Goal: Task Accomplishment & Management: Complete application form

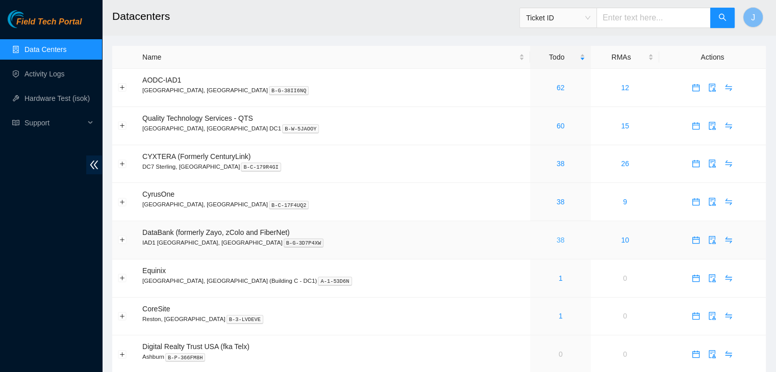
click at [557, 240] on link "38" at bounding box center [561, 240] width 8 height 8
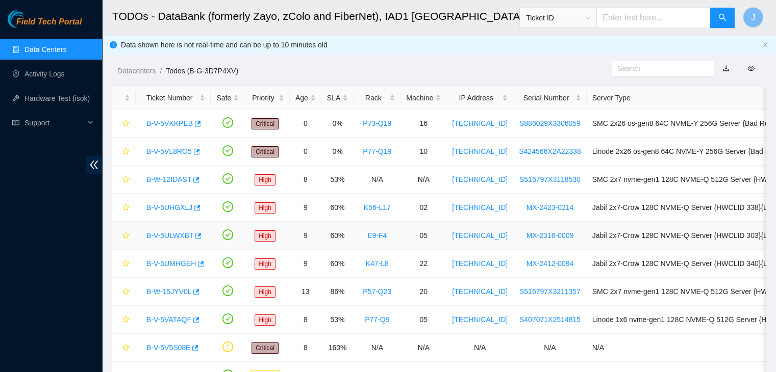
scroll to position [34, 0]
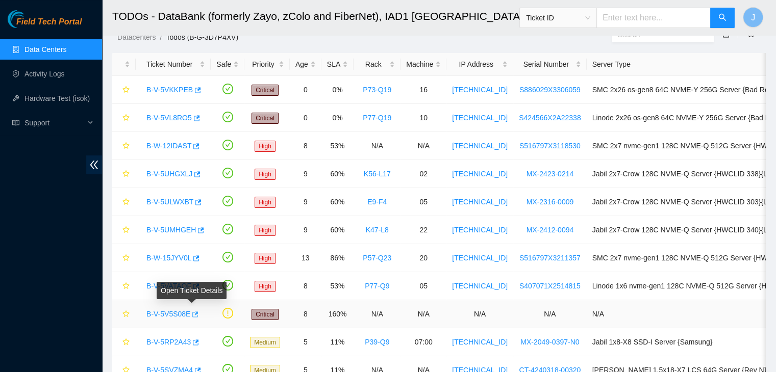
click at [194, 312] on icon "button" at bounding box center [196, 315] width 6 height 6
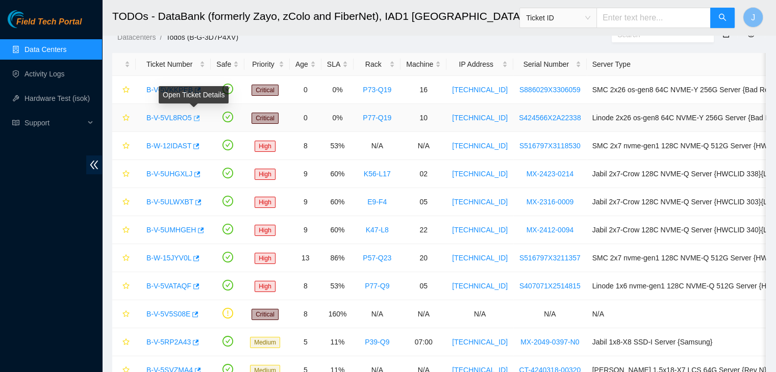
click at [195, 120] on icon "button" at bounding box center [195, 118] width 7 height 7
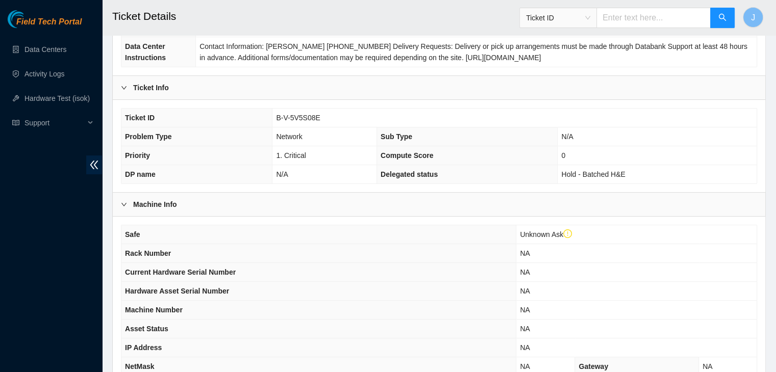
scroll to position [303, 0]
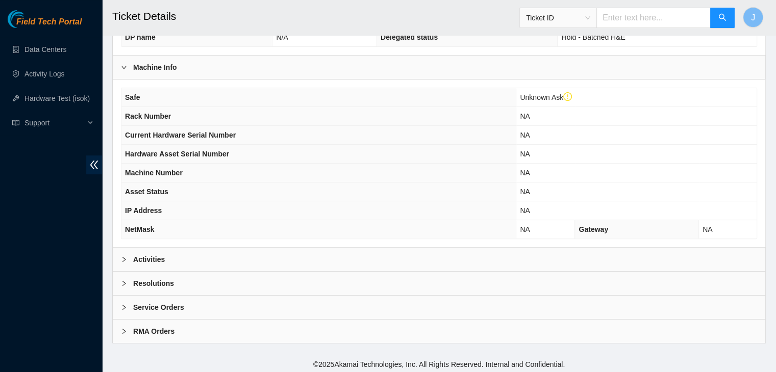
click at [220, 250] on div "Activities" at bounding box center [439, 259] width 653 height 23
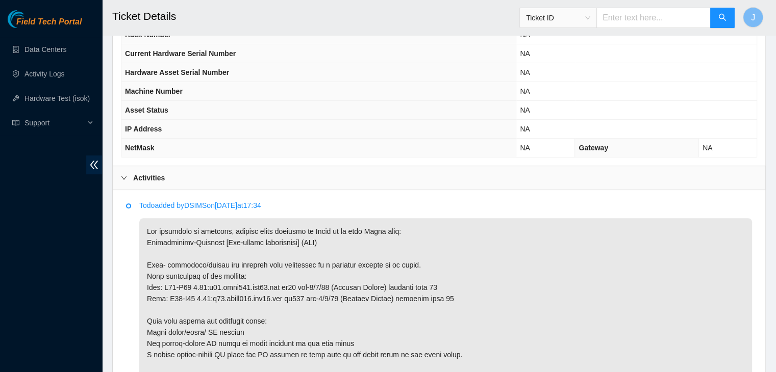
click at [322, 257] on p at bounding box center [445, 338] width 613 height 240
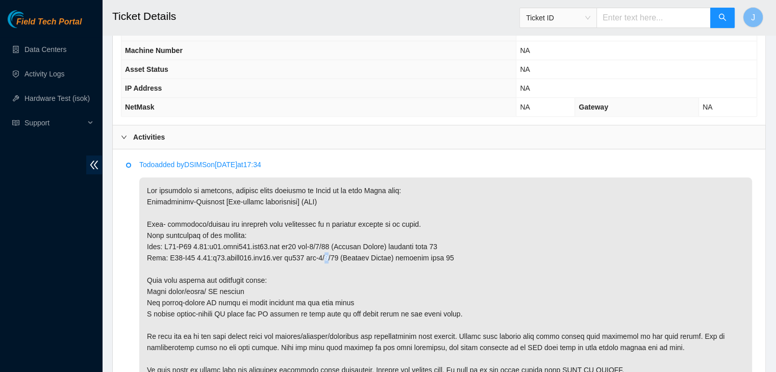
click at [322, 257] on p at bounding box center [445, 298] width 613 height 240
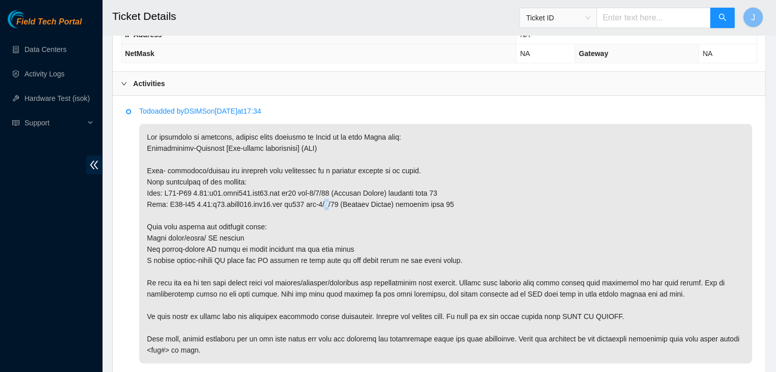
scroll to position [480, 0]
click at [270, 243] on p at bounding box center [445, 243] width 613 height 240
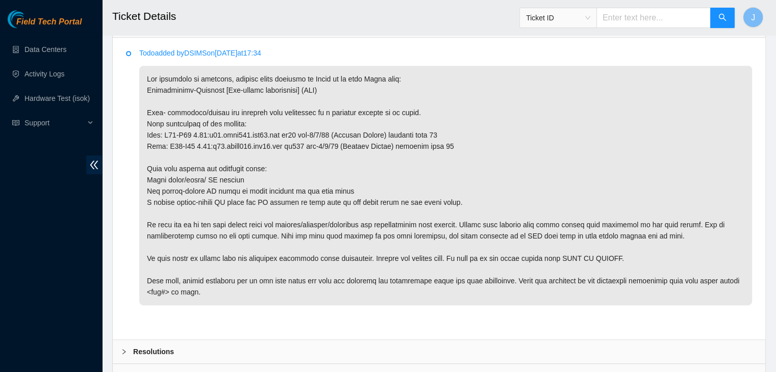
scroll to position [537, 0]
click at [270, 243] on p at bounding box center [445, 185] width 613 height 240
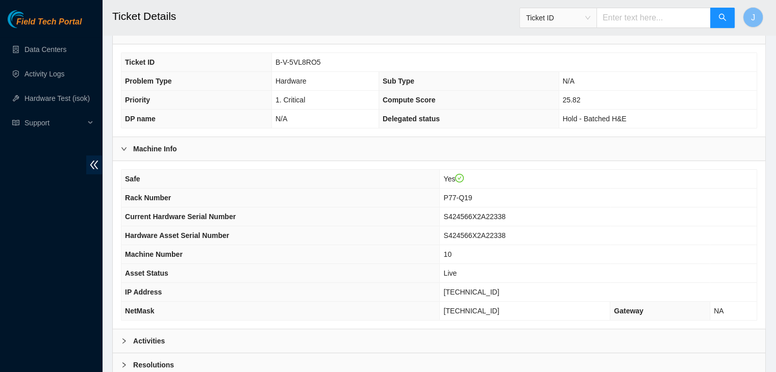
scroll to position [202, 0]
click at [425, 337] on div "Activities" at bounding box center [439, 340] width 653 height 23
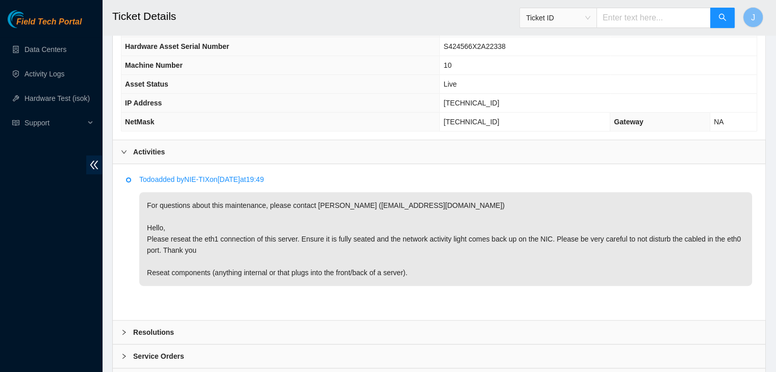
scroll to position [440, 0]
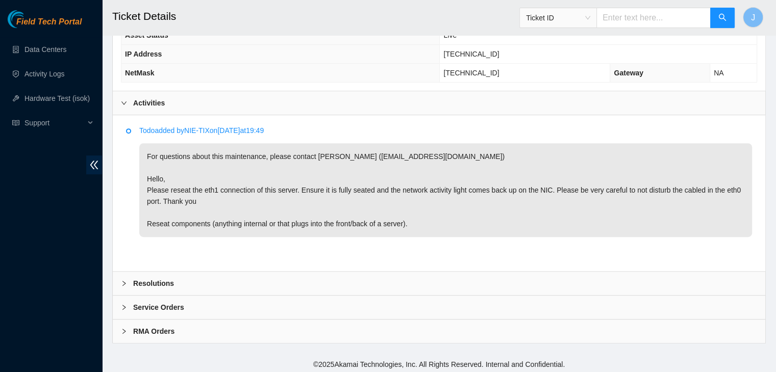
click at [538, 287] on div "Resolutions" at bounding box center [439, 283] width 653 height 23
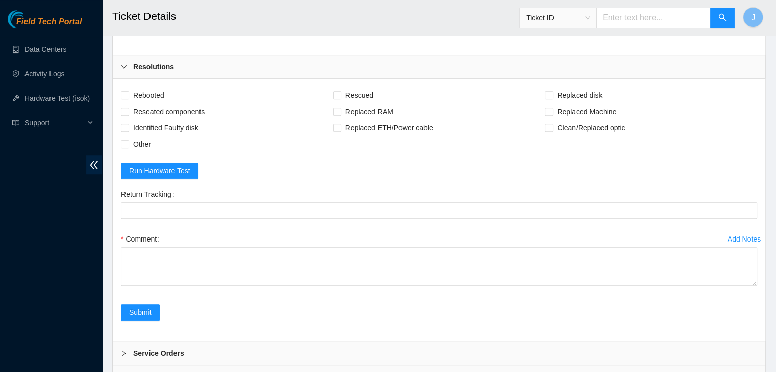
scroll to position [659, 0]
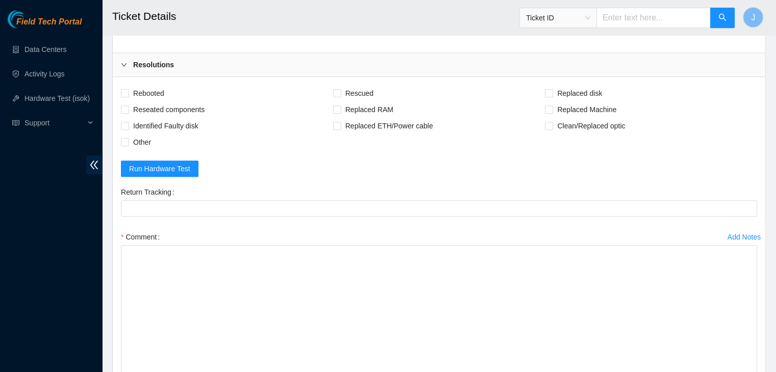
drag, startPoint x: 751, startPoint y: 277, endPoint x: 749, endPoint y: 396, distance: 118.9
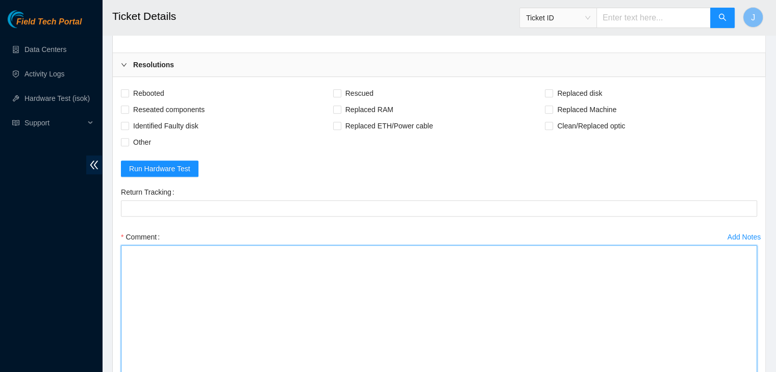
click at [635, 313] on textarea "Comment" at bounding box center [439, 323] width 636 height 157
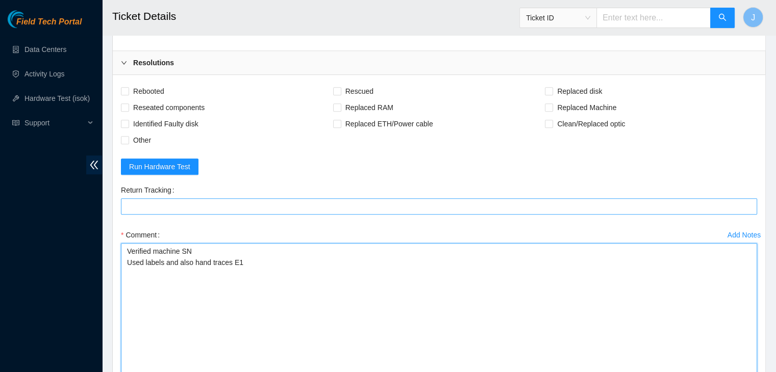
scroll to position [663, 0]
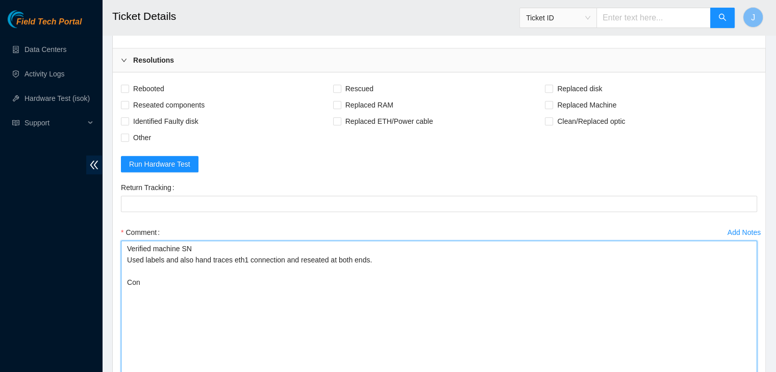
click at [208, 241] on textarea "Verified machine SN Used labels and also hand traces eth1 connection and reseat…" at bounding box center [439, 319] width 636 height 157
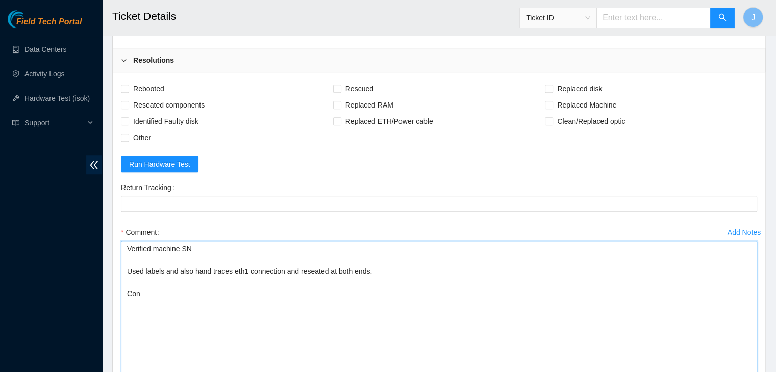
click at [175, 294] on textarea "Verified machine SN Used labels and also hand traces eth1 connection and reseat…" at bounding box center [439, 319] width 636 height 157
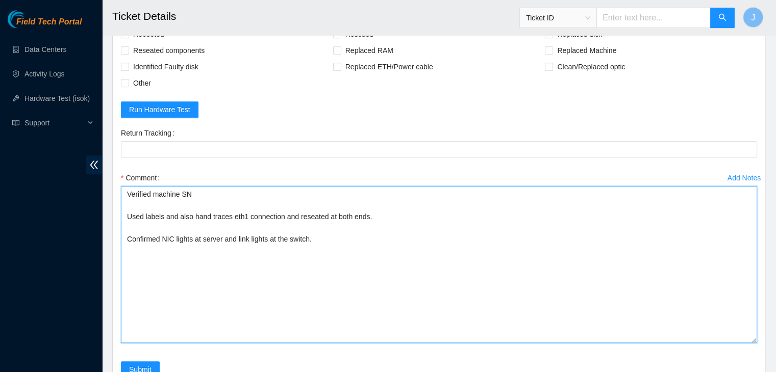
scroll to position [719, 0]
drag, startPoint x: 367, startPoint y: 212, endPoint x: 327, endPoint y: 215, distance: 40.4
click at [327, 215] on textarea "Verified machine SN Used labels and also hand traces eth1 connection and reseat…" at bounding box center [439, 263] width 636 height 157
click at [332, 237] on textarea "Verified machine SN Used labels and also hand traces eth1 connection and reseat…" at bounding box center [439, 263] width 636 height 157
type textarea "Verified machine SN Used labels and also hand traces eth1 connection and reseat…"
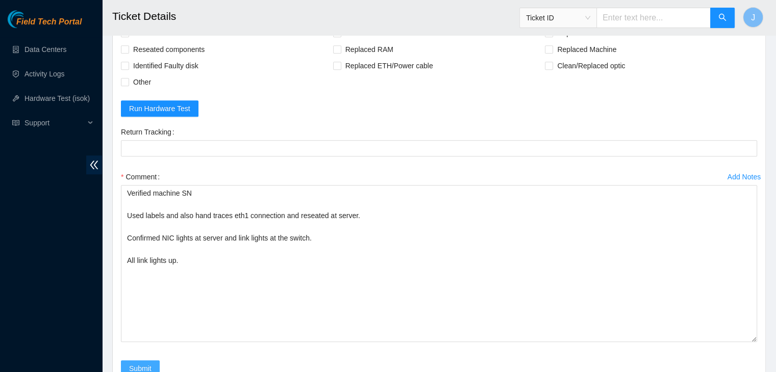
click at [134, 366] on span "Submit" at bounding box center [140, 368] width 22 height 11
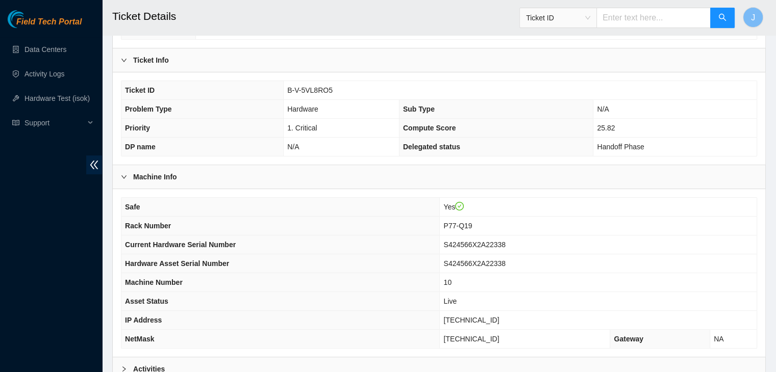
scroll to position [202, 0]
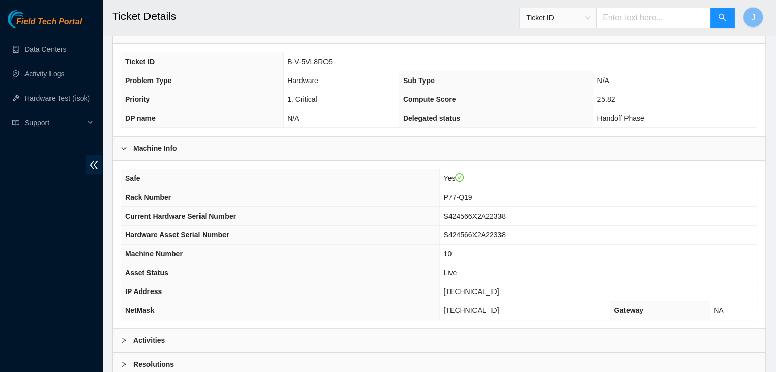
click at [281, 329] on div "Activities" at bounding box center [439, 340] width 653 height 23
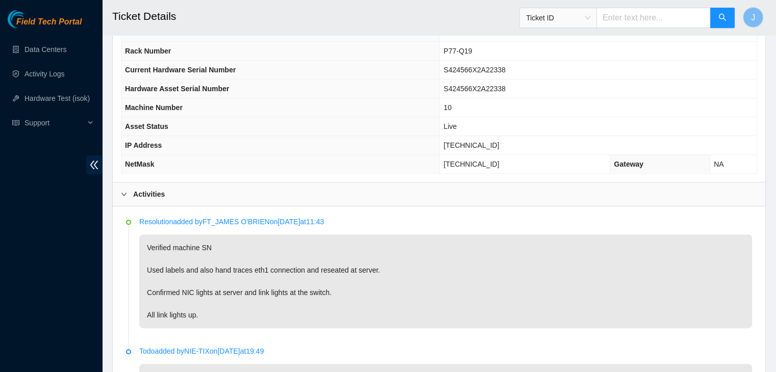
scroll to position [349, 0]
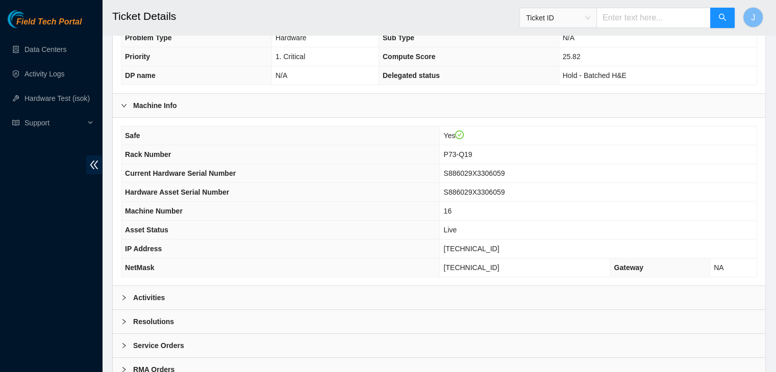
scroll to position [246, 0]
click at [395, 309] on div "Resolutions" at bounding box center [439, 320] width 653 height 23
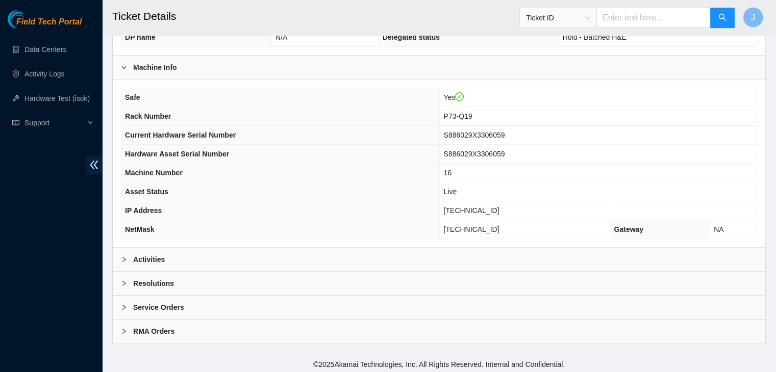
click at [390, 261] on div "Activities" at bounding box center [439, 259] width 653 height 23
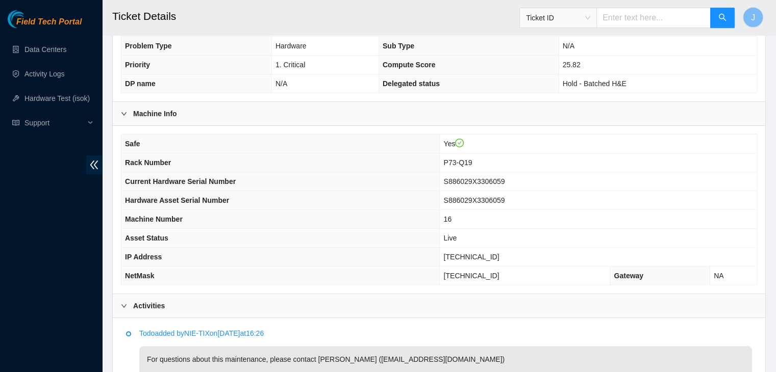
scroll to position [236, 0]
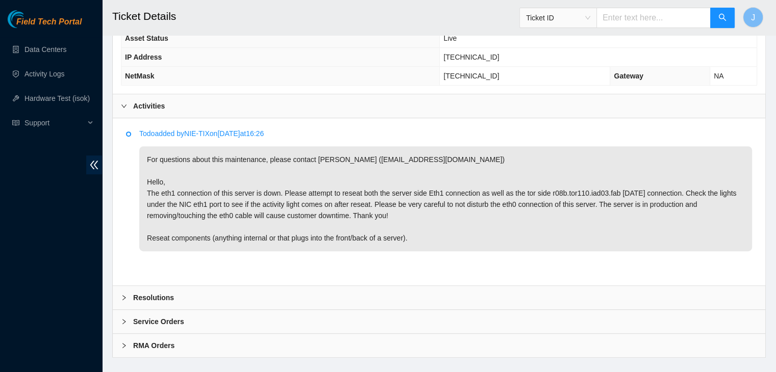
scroll to position [437, 0]
click at [359, 290] on div "Resolutions" at bounding box center [439, 297] width 653 height 23
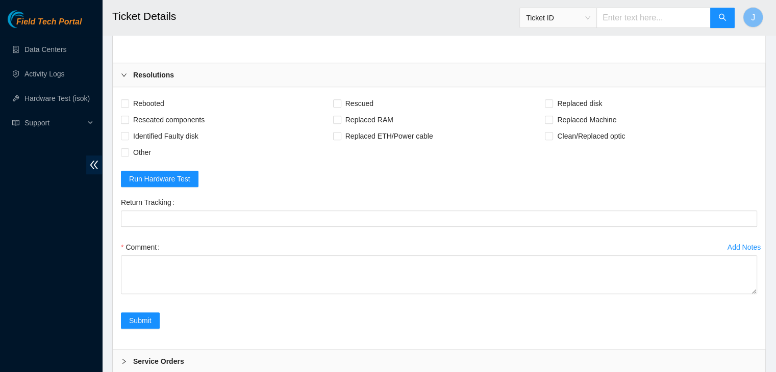
scroll to position [660, 0]
click at [133, 118] on span "Reseated components" at bounding box center [169, 119] width 80 height 16
click at [128, 118] on input "Reseated components" at bounding box center [124, 118] width 7 height 7
checkbox input "true"
click at [127, 152] on span at bounding box center [125, 152] width 8 height 8
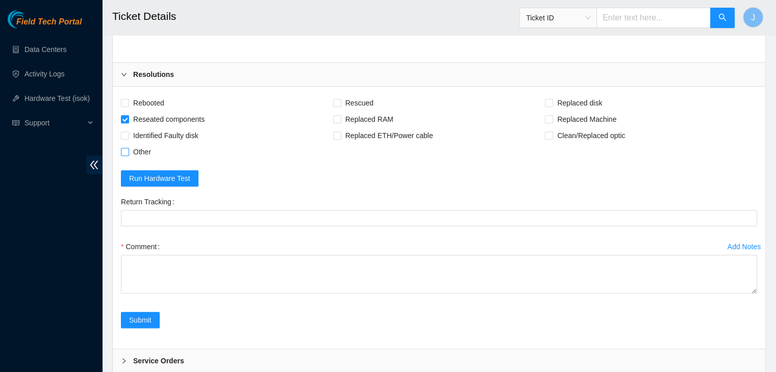
click at [127, 152] on input "Other" at bounding box center [124, 151] width 7 height 7
checkbox input "true"
drag, startPoint x: 749, startPoint y: 288, endPoint x: 753, endPoint y: 394, distance: 105.7
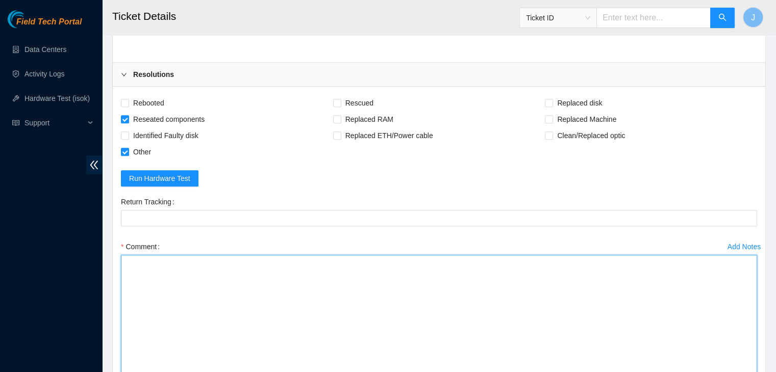
click at [668, 333] on textarea "Comment" at bounding box center [439, 327] width 636 height 144
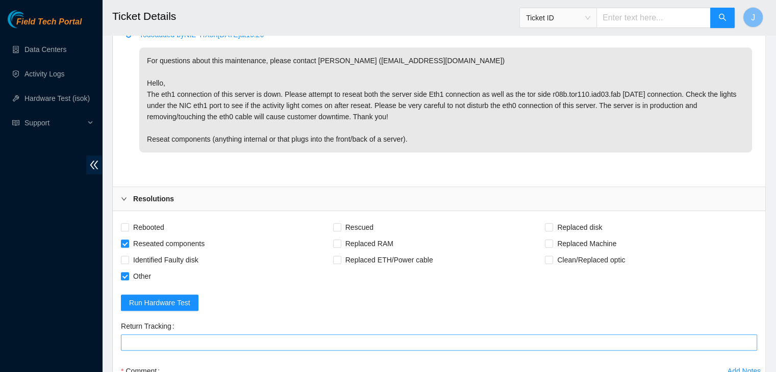
scroll to position [535, 0]
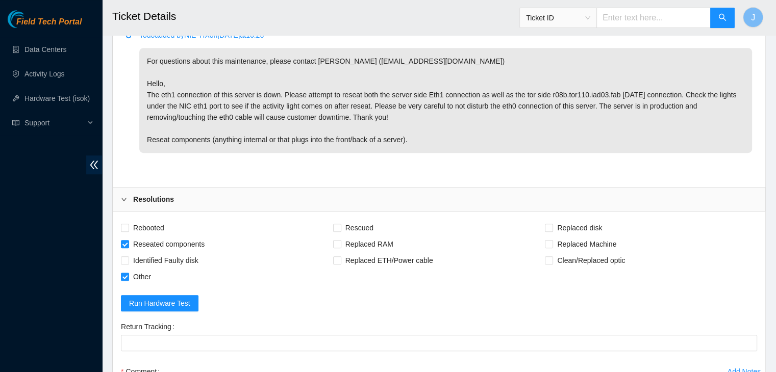
drag, startPoint x: 439, startPoint y: 219, endPoint x: 352, endPoint y: 179, distance: 95.4
click at [352, 179] on div "Todo added by NIE-TIX on [DATE] 16:26 For questions about this maintenance, ple…" at bounding box center [439, 103] width 653 height 167
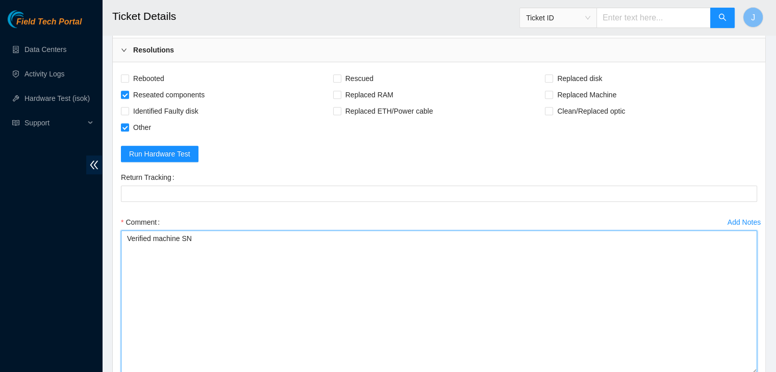
click at [288, 232] on textarea "Verified machine SN" at bounding box center [439, 303] width 636 height 144
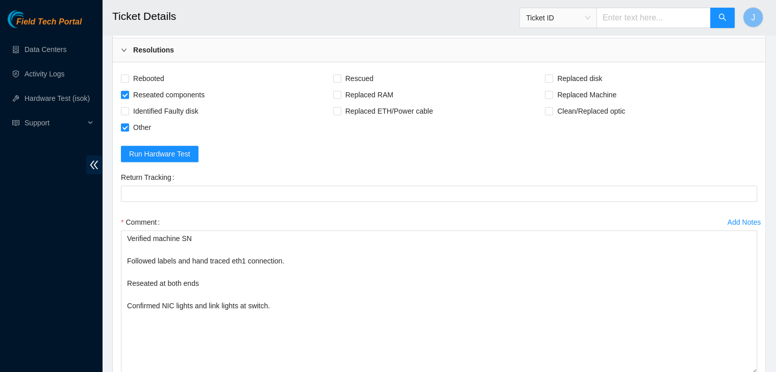
click at [445, 180] on div "Return Tracking" at bounding box center [439, 177] width 636 height 16
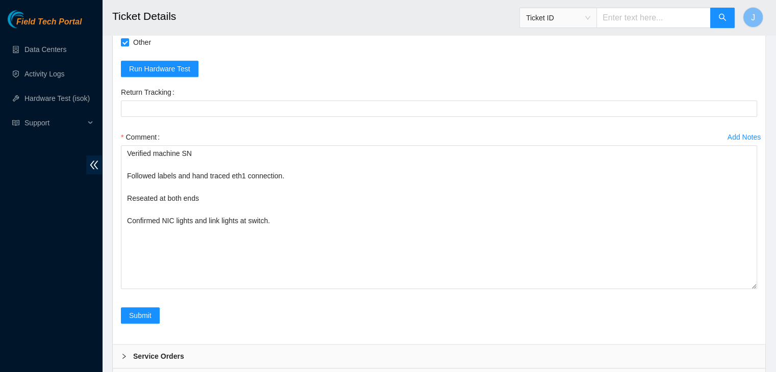
scroll to position [771, 0]
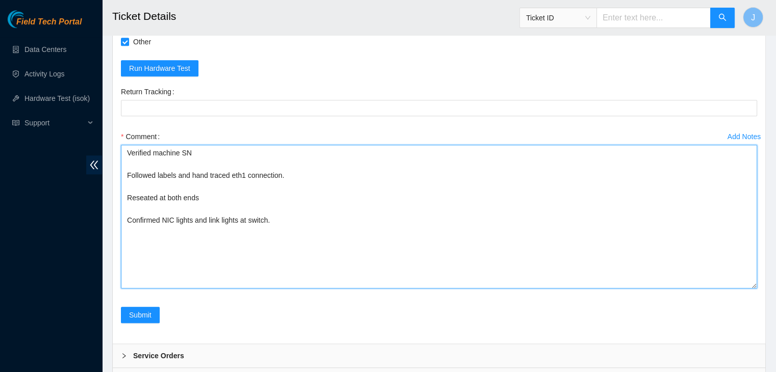
click at [287, 215] on textarea "Verified machine SN Followed labels and hand traced eth1 connection. Reseated a…" at bounding box center [439, 217] width 636 height 144
type textarea "Verified machine SN Followed labels and hand traced eth1 connection. Reseated a…"
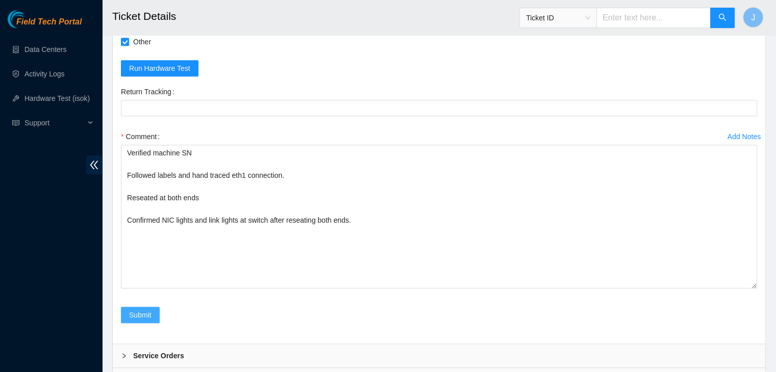
click at [152, 314] on button "Submit" at bounding box center [140, 315] width 39 height 16
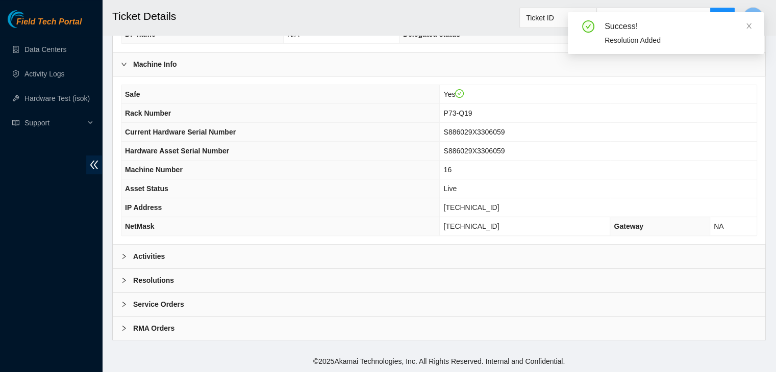
scroll to position [283, 0]
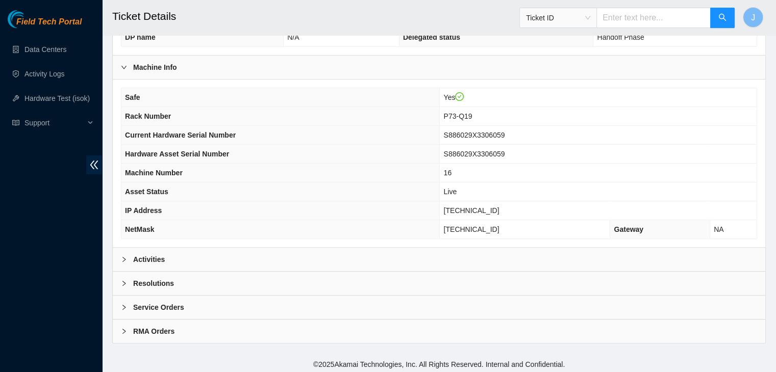
click at [366, 248] on div "Activities" at bounding box center [439, 259] width 653 height 23
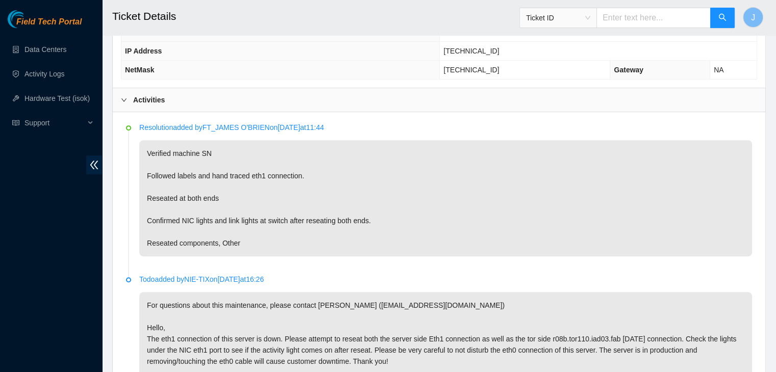
scroll to position [444, 0]
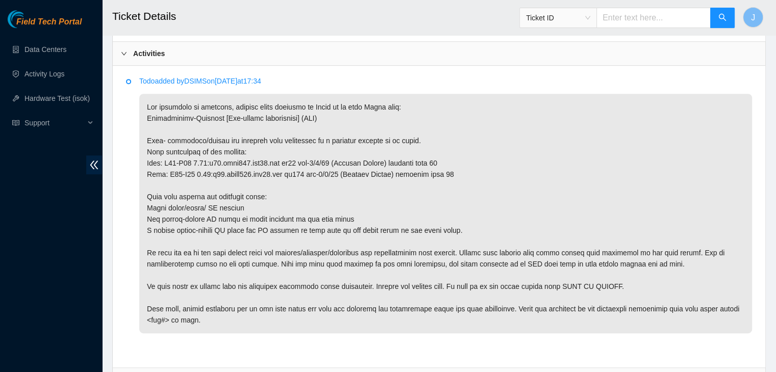
scroll to position [502, 0]
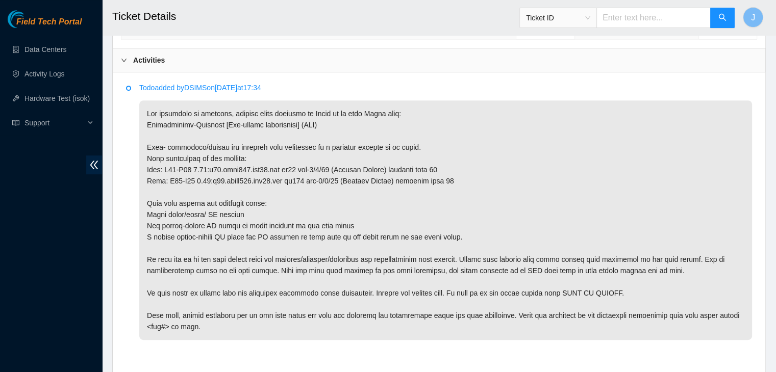
drag, startPoint x: 384, startPoint y: 145, endPoint x: 333, endPoint y: 177, distance: 59.6
click at [333, 177] on p at bounding box center [445, 221] width 613 height 240
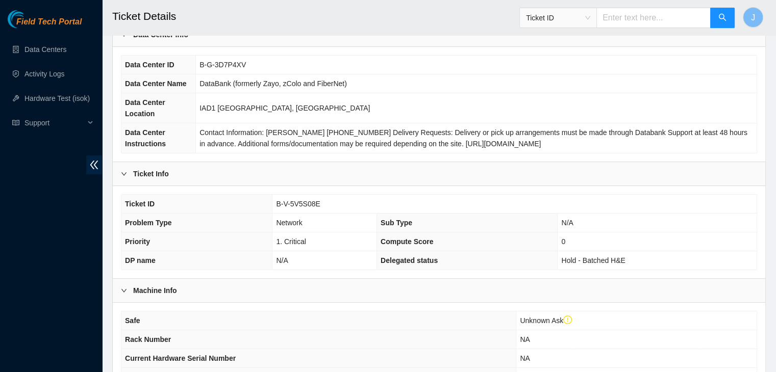
scroll to position [0, 0]
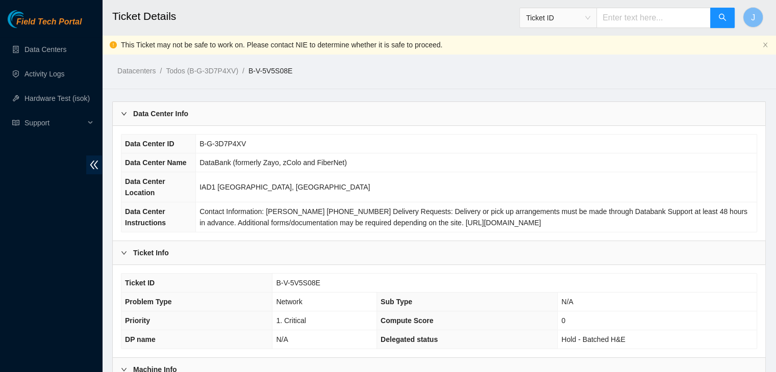
click at [274, 73] on link "B-V-5V5S08E" at bounding box center [271, 71] width 44 height 8
click at [297, 279] on span "B-V-5V5S08E" at bounding box center [298, 283] width 44 height 8
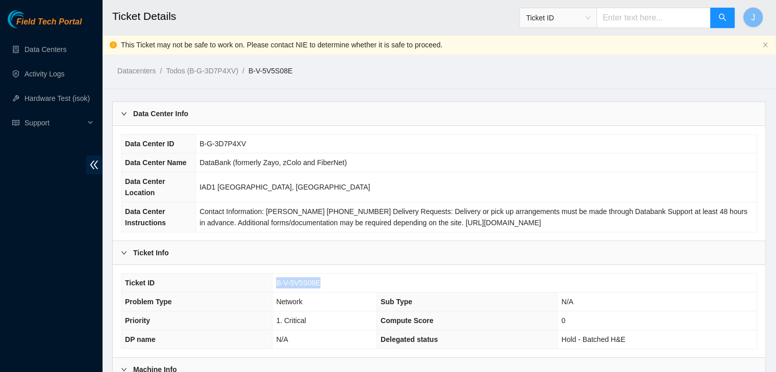
click at [297, 279] on span "B-V-5V5S08E" at bounding box center [298, 283] width 44 height 8
copy span "B-V-5V5S08E"
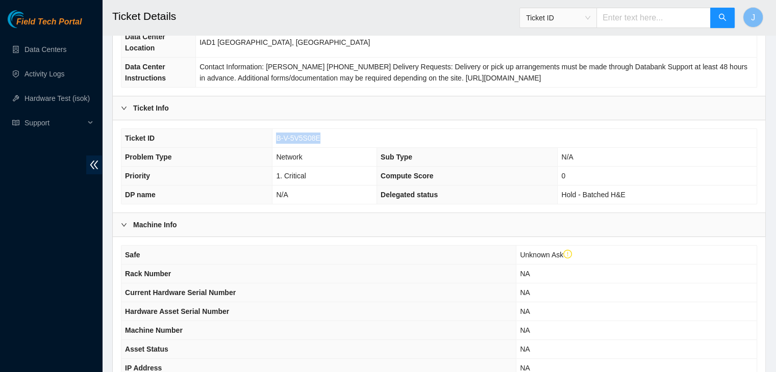
scroll to position [145, 0]
click at [351, 188] on td "N/A" at bounding box center [324, 195] width 105 height 19
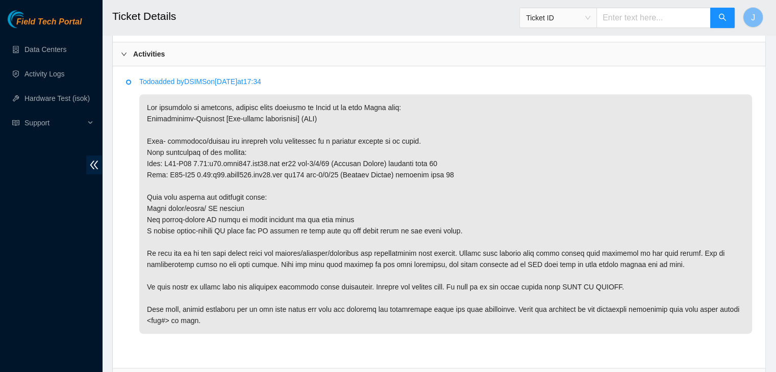
scroll to position [508, 0]
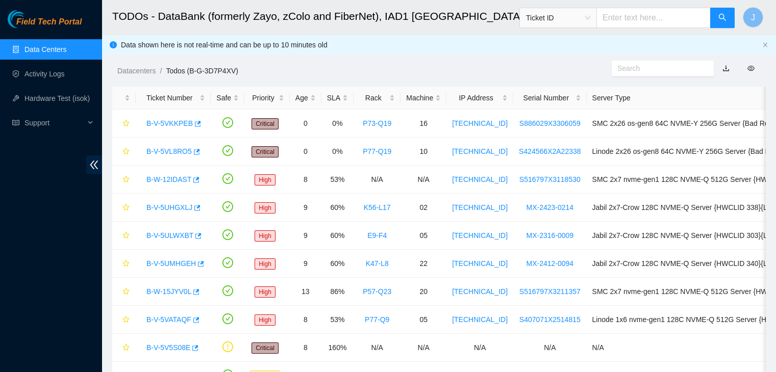
scroll to position [34, 0]
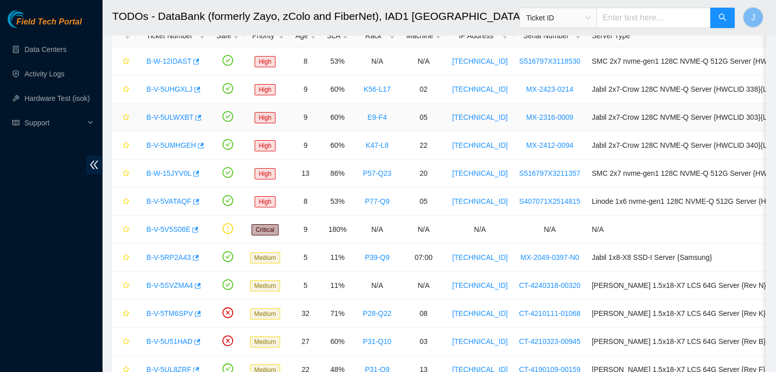
scroll to position [64, 0]
